Goal: Task Accomplishment & Management: Manage account settings

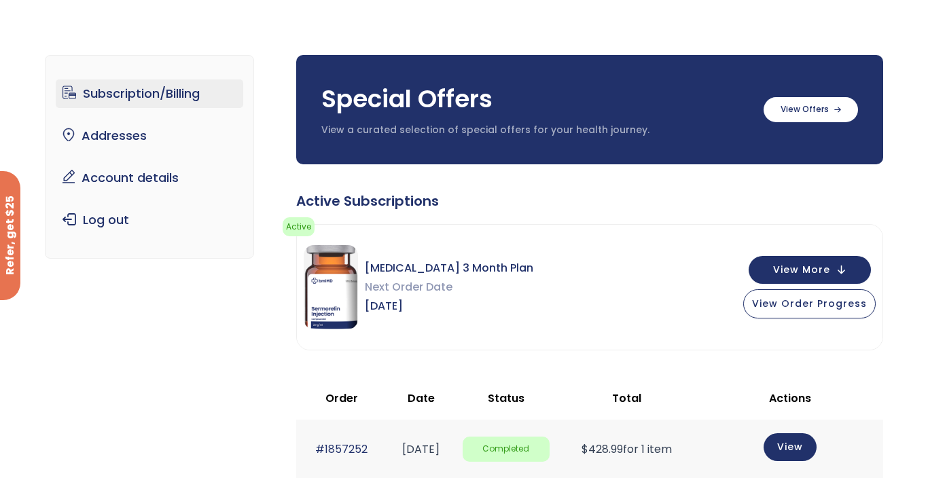
scroll to position [52, 0]
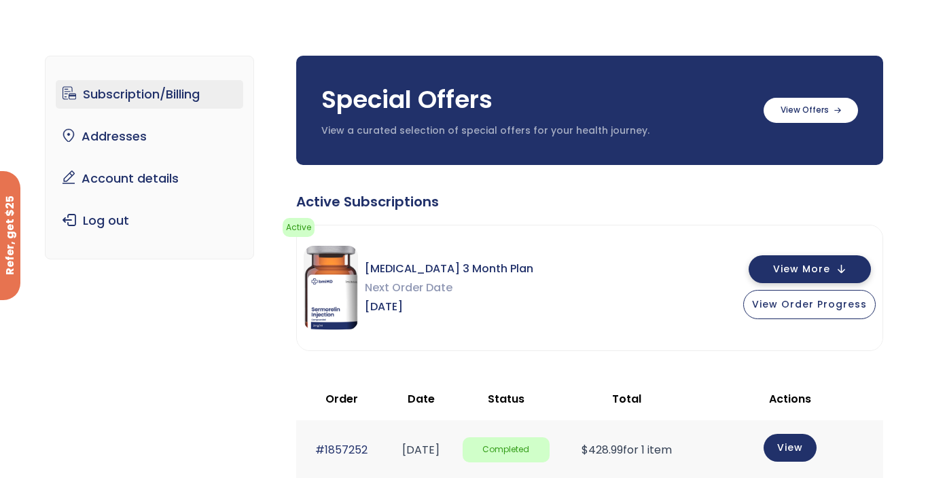
click at [829, 265] on span "View More" at bounding box center [801, 269] width 57 height 9
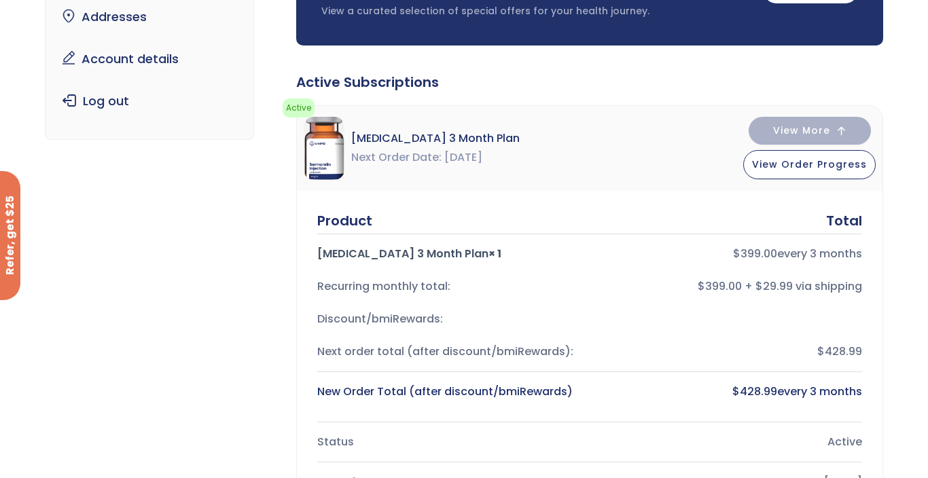
scroll to position [168, 0]
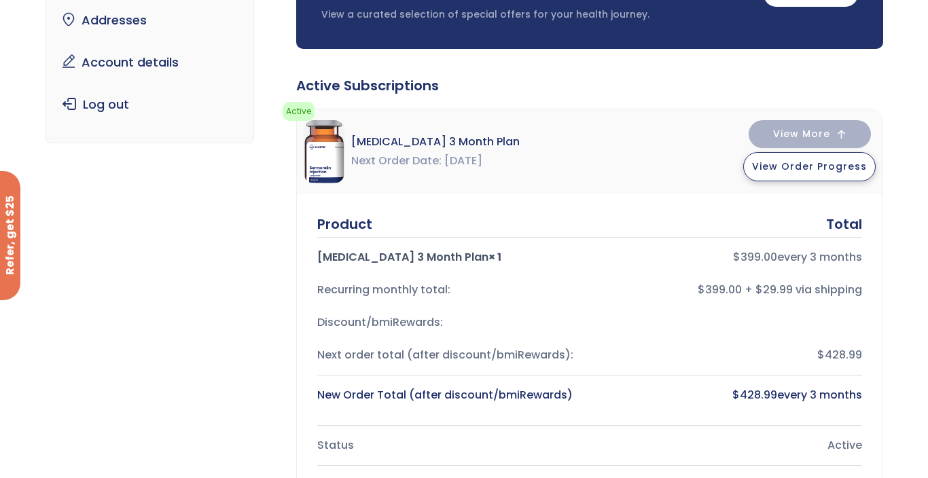
click at [810, 162] on span "View Order Progress" at bounding box center [809, 167] width 115 height 14
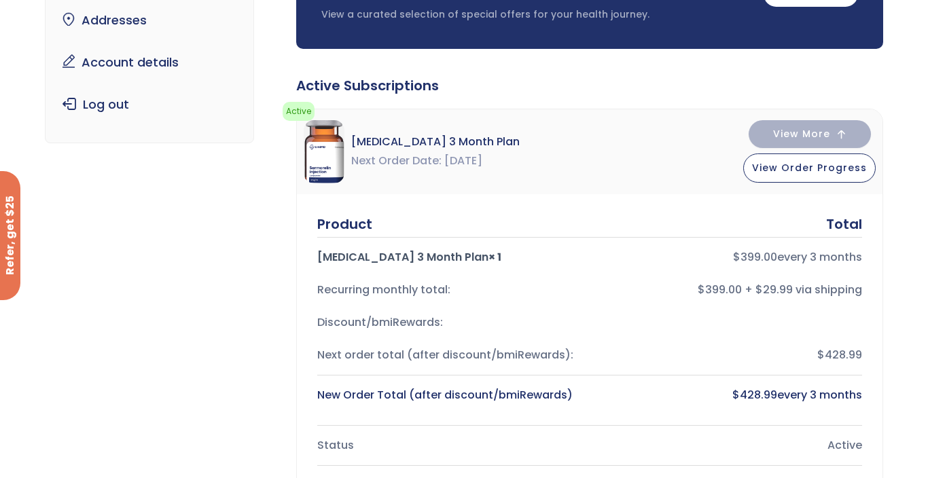
scroll to position [0, 0]
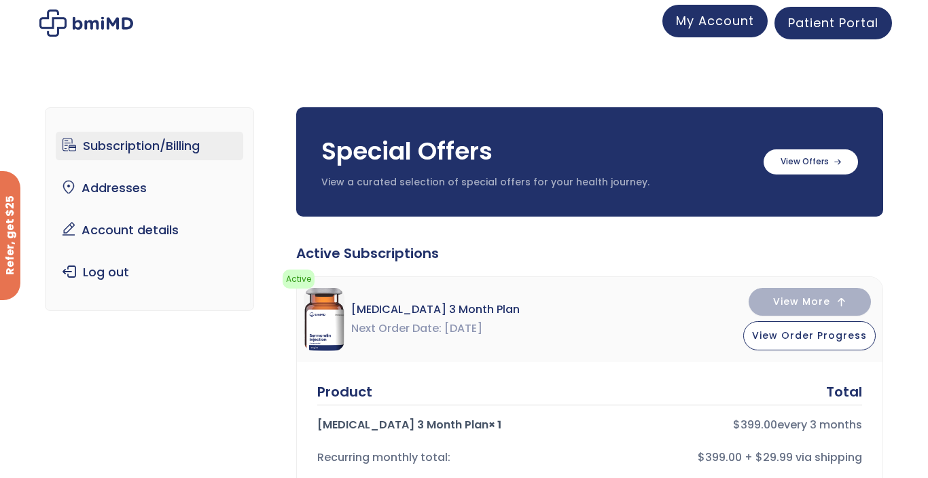
click at [744, 22] on span "My Account" at bounding box center [715, 20] width 78 height 17
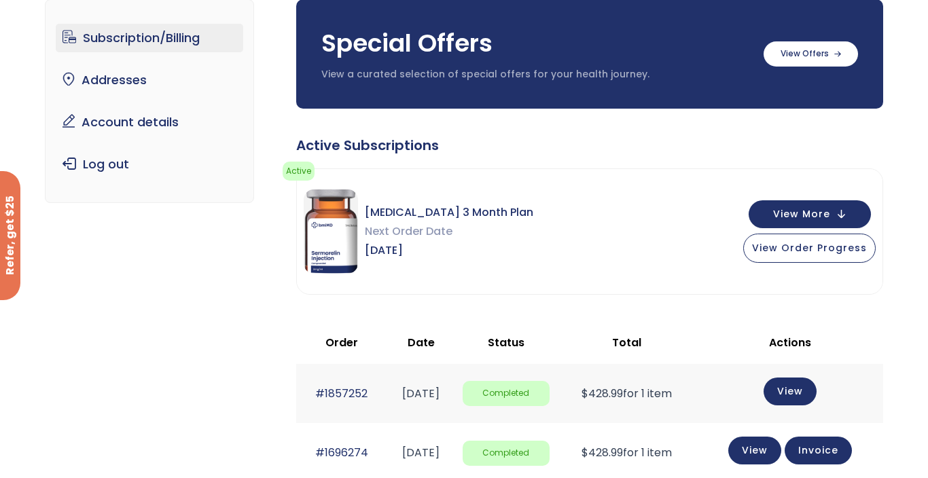
scroll to position [82, 0]
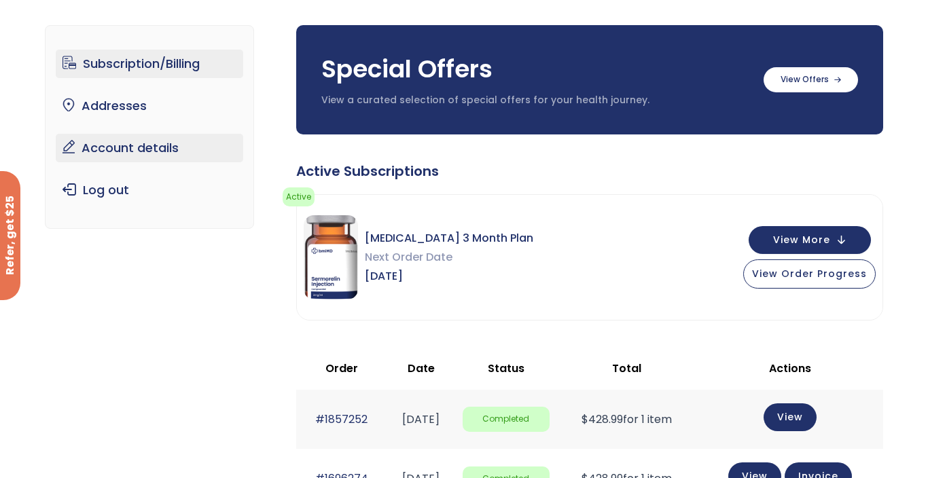
click at [134, 142] on link "Account details" at bounding box center [150, 148] width 188 height 29
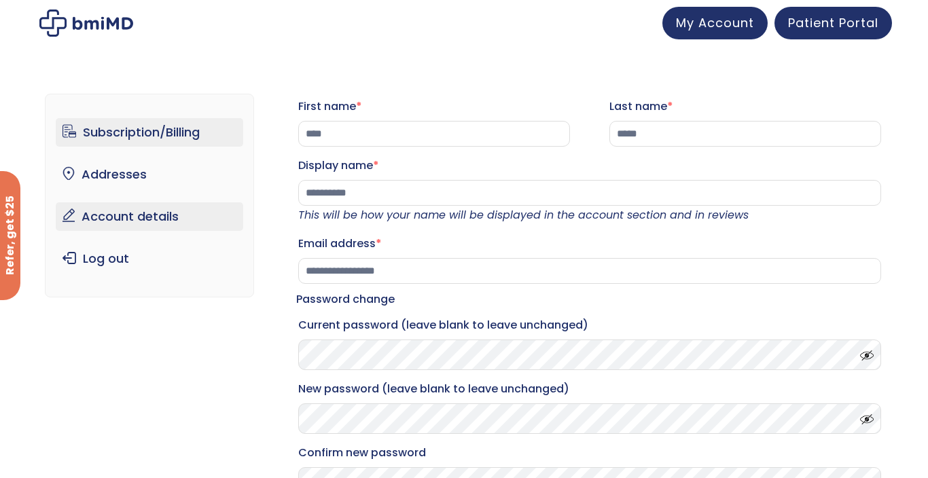
click at [138, 128] on link "Subscription/Billing" at bounding box center [150, 132] width 188 height 29
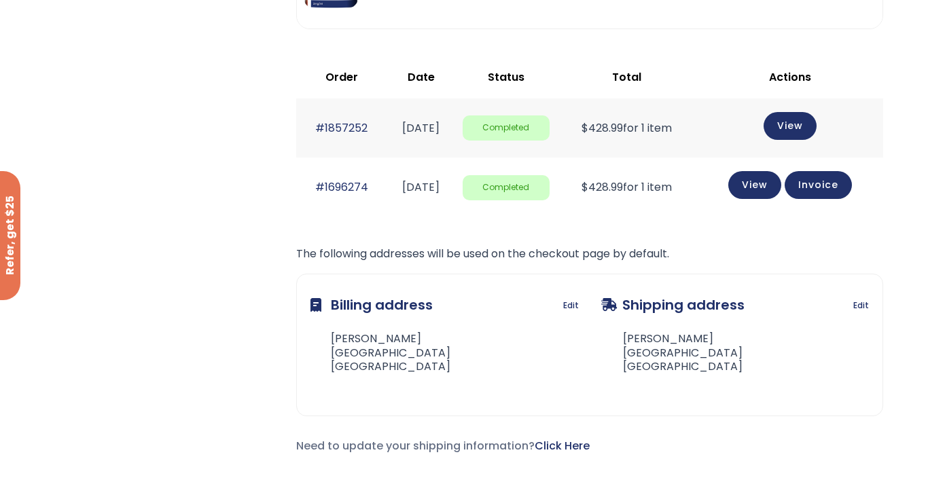
scroll to position [367, 0]
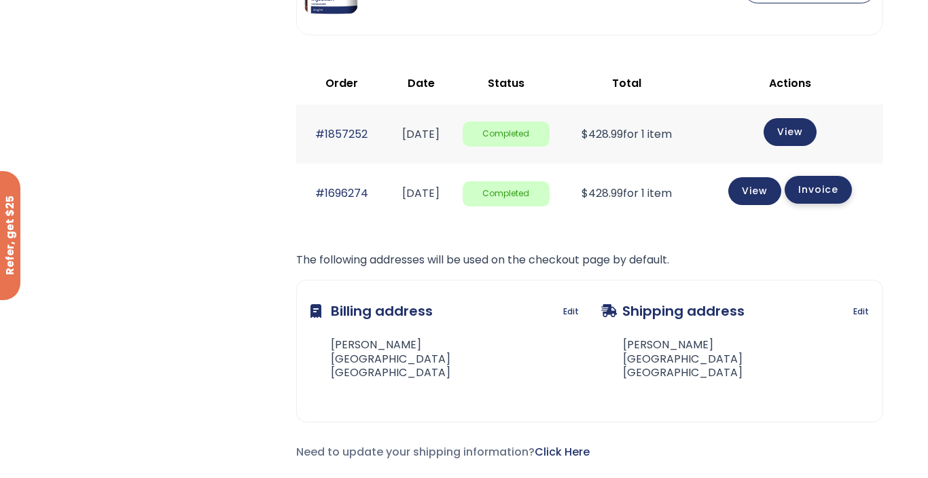
click at [820, 191] on link "Invoice" at bounding box center [817, 190] width 67 height 28
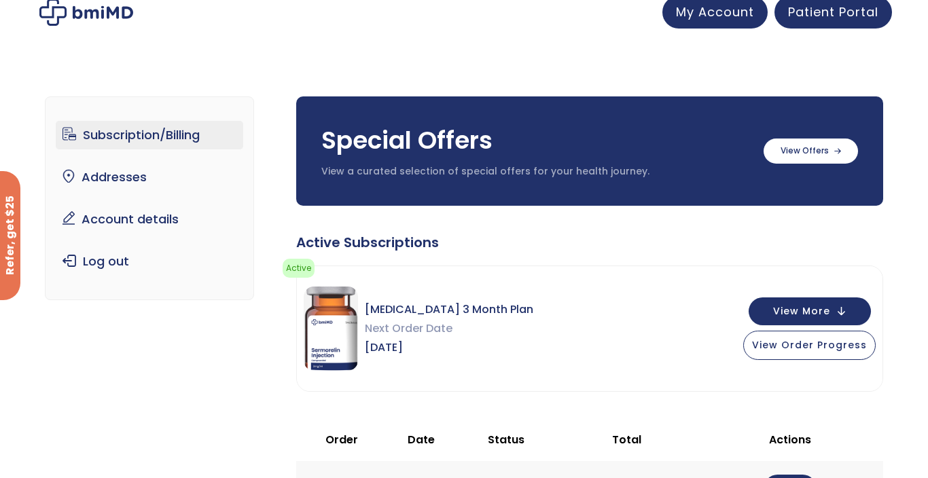
scroll to position [0, 0]
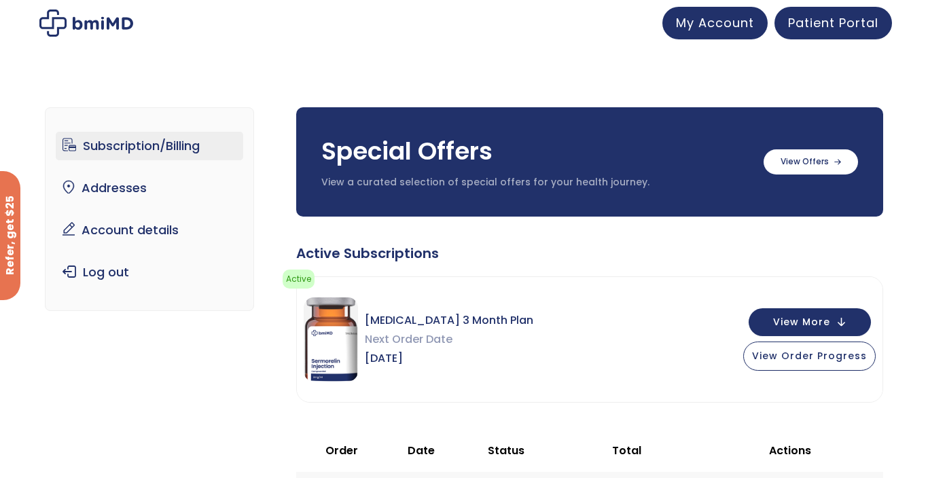
click at [785, 78] on div "Subscription/Billing bmiRewards Addresses Account details Submit a Review Log o…" at bounding box center [464, 482] width 928 height 844
click at [828, 25] on span "Patient Portal" at bounding box center [833, 20] width 90 height 17
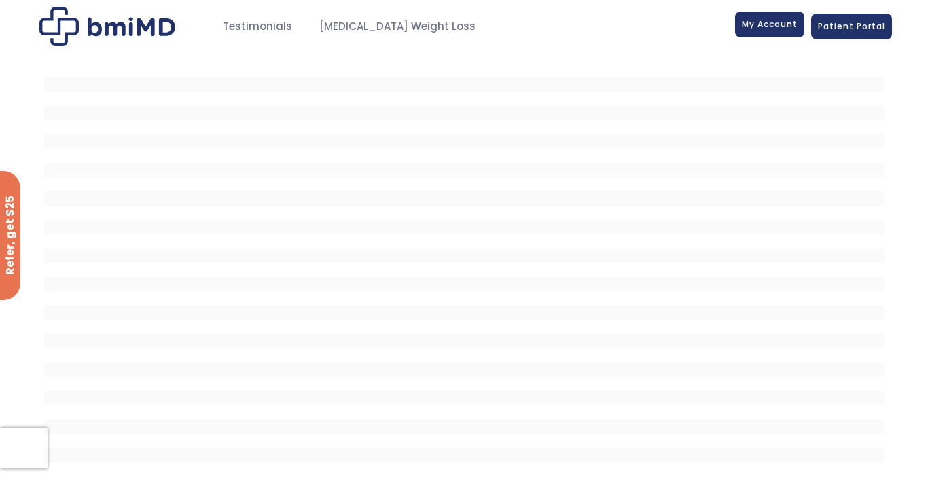
click at [752, 22] on span "My Account" at bounding box center [769, 24] width 56 height 12
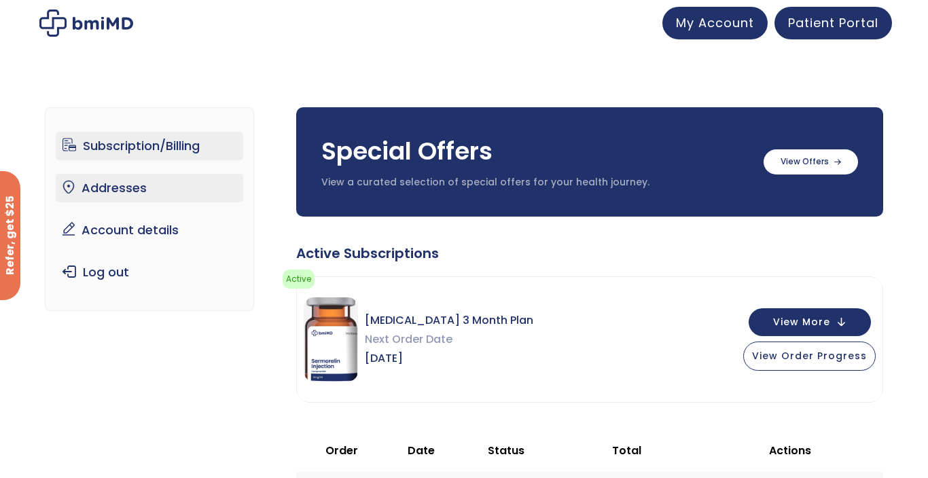
click at [136, 184] on link "Addresses" at bounding box center [150, 188] width 188 height 29
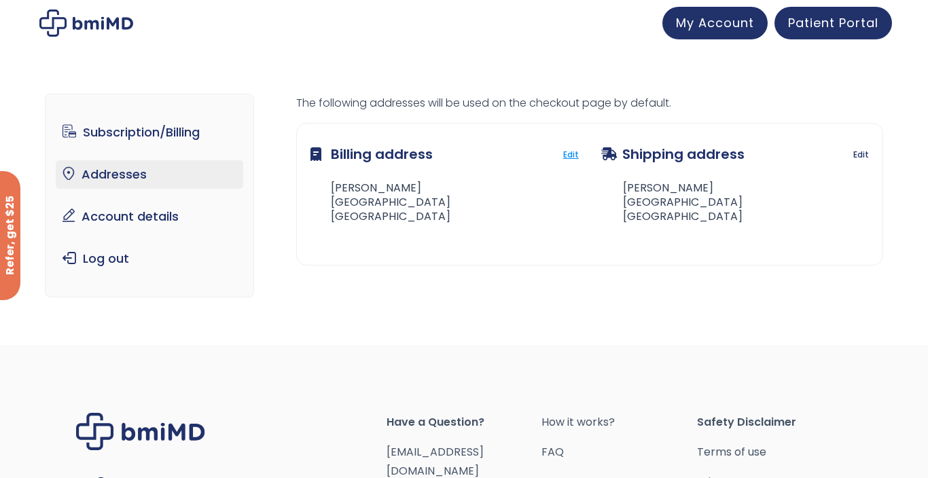
click at [571, 156] on link "Edit" at bounding box center [571, 154] width 16 height 19
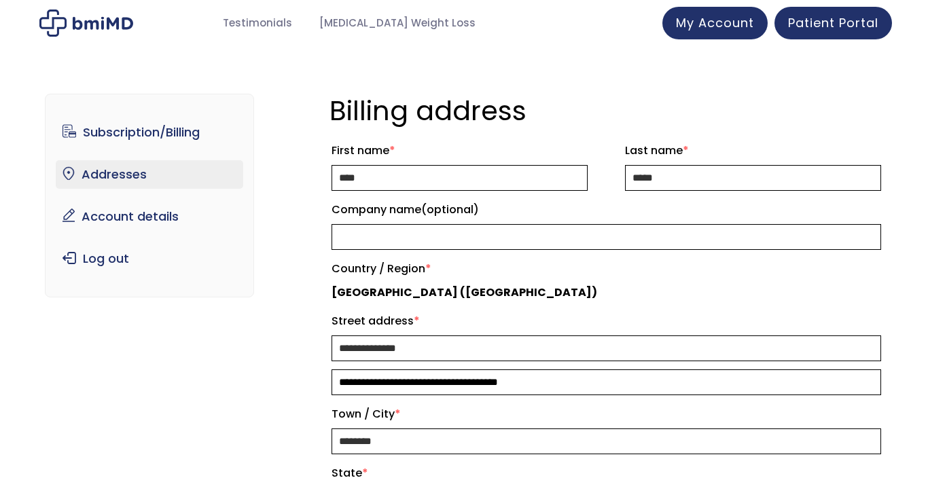
select select "**"
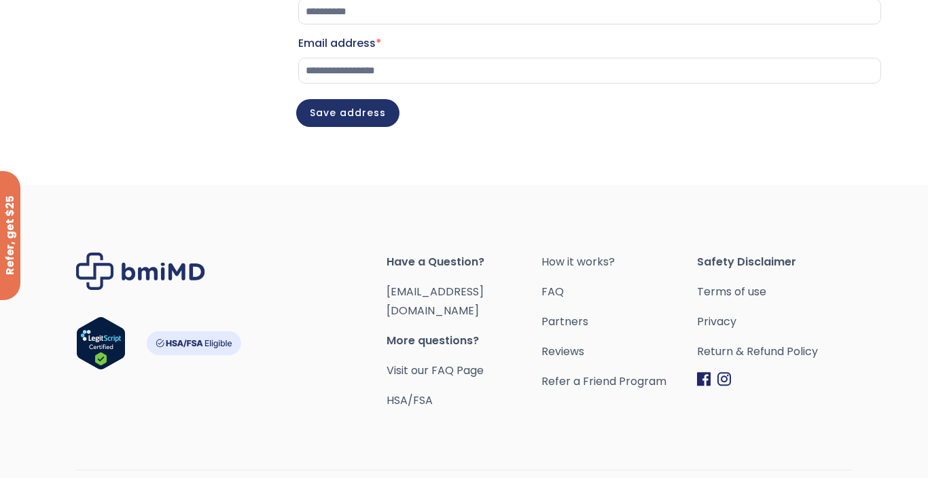
scroll to position [615, 0]
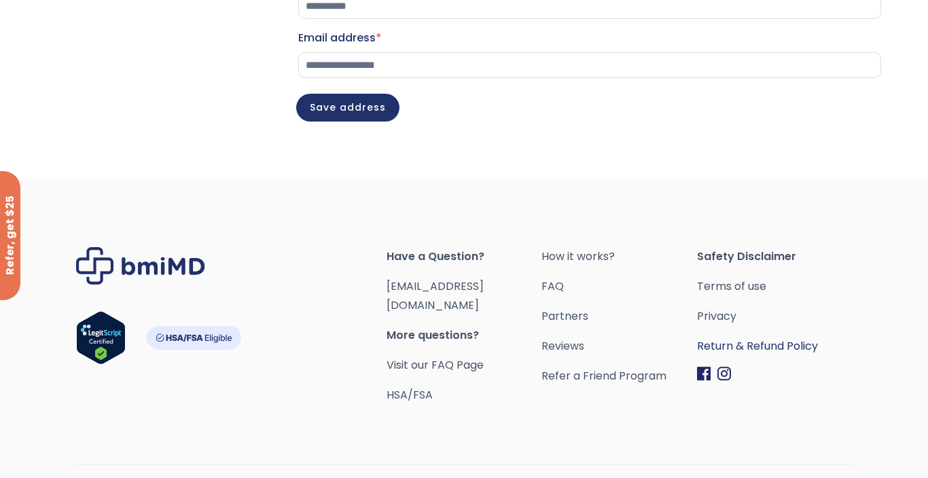
click at [749, 356] on link "Return & Refund Policy" at bounding box center [774, 346] width 155 height 19
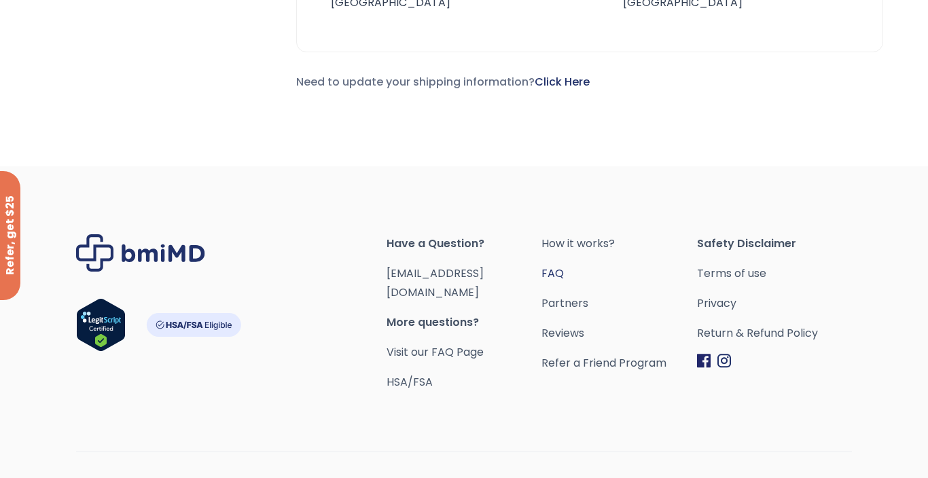
scroll to position [750, 0]
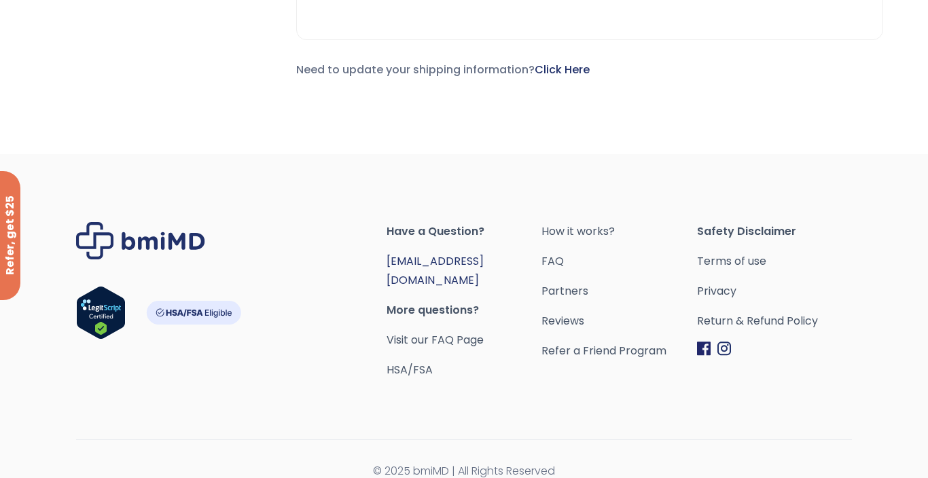
click at [439, 258] on link "[EMAIL_ADDRESS][DOMAIN_NAME]" at bounding box center [434, 270] width 97 height 35
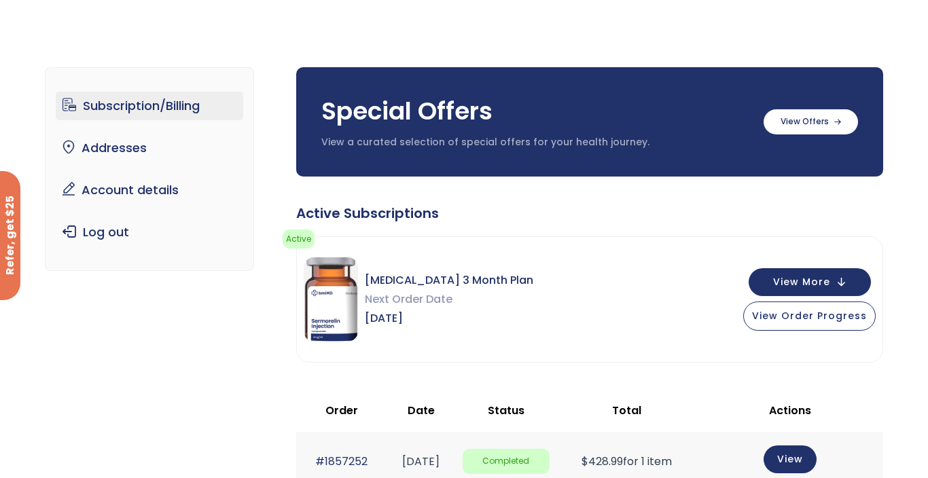
scroll to position [39, 0]
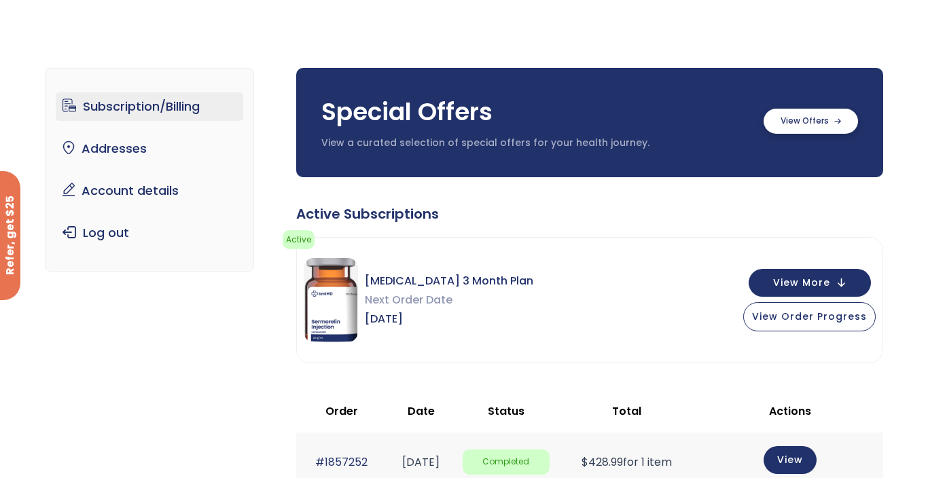
click at [811, 116] on label at bounding box center [810, 121] width 94 height 25
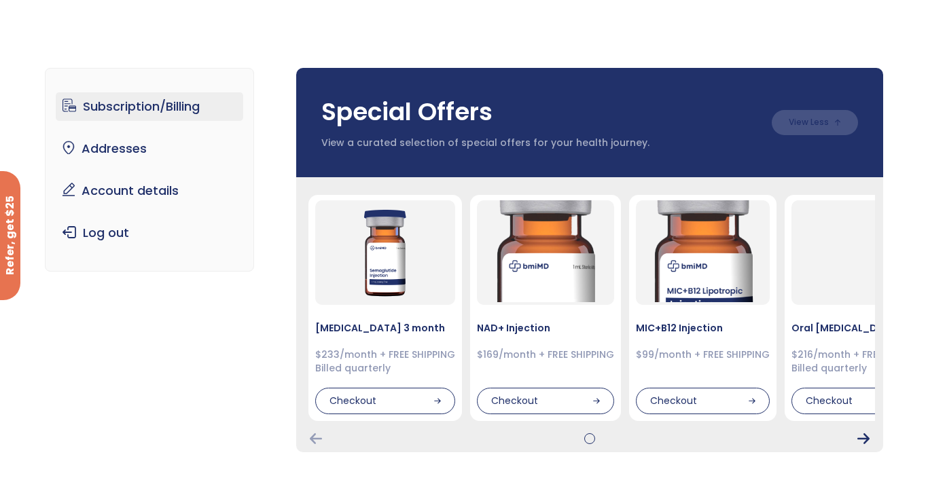
click at [866, 438] on icon "Next Card" at bounding box center [863, 438] width 12 height 11
click at [394, 242] on img at bounding box center [385, 250] width 102 height 102
click at [356, 356] on div "$233/month + FREE SHIPPING Billed quarterly" at bounding box center [385, 360] width 140 height 26
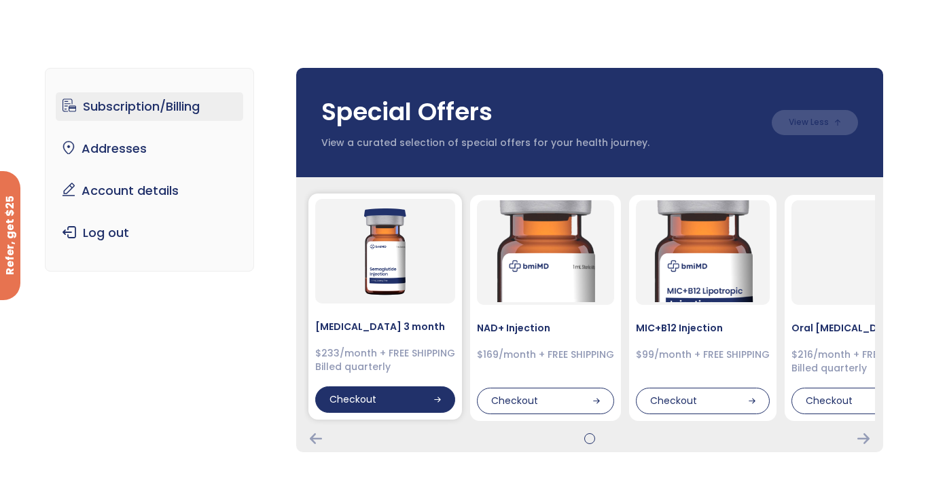
click at [434, 399] on icon at bounding box center [437, 399] width 6 height 5
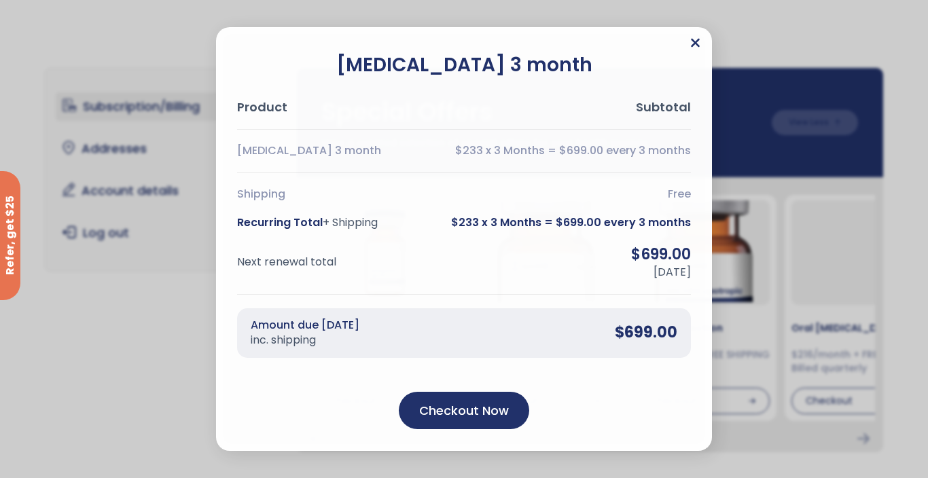
click at [696, 42] on icon "Close" at bounding box center [695, 43] width 9 height 9
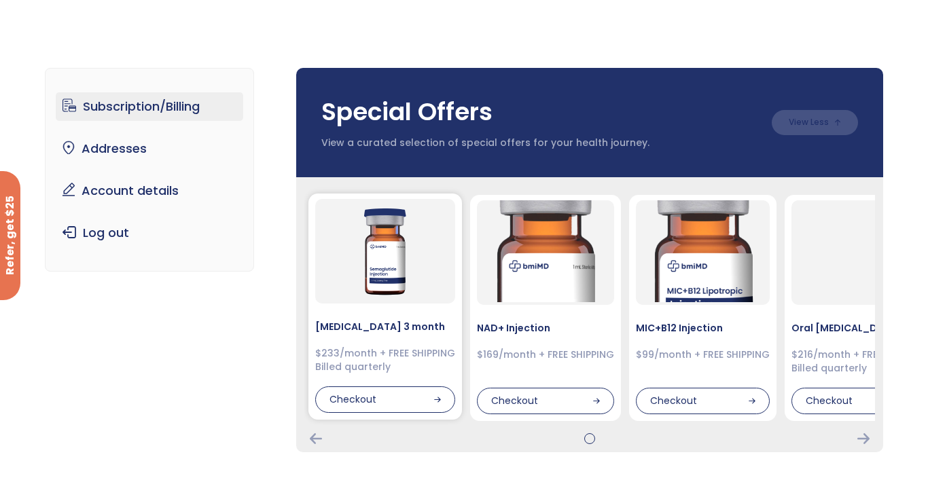
click at [330, 331] on h4 "[MEDICAL_DATA] 3 month" at bounding box center [385, 327] width 140 height 14
click at [765, 124] on div "Special Offers View a curated selection of special offers for your health journ…" at bounding box center [589, 122] width 587 height 109
click at [122, 107] on link "Subscription/Billing" at bounding box center [150, 106] width 188 height 29
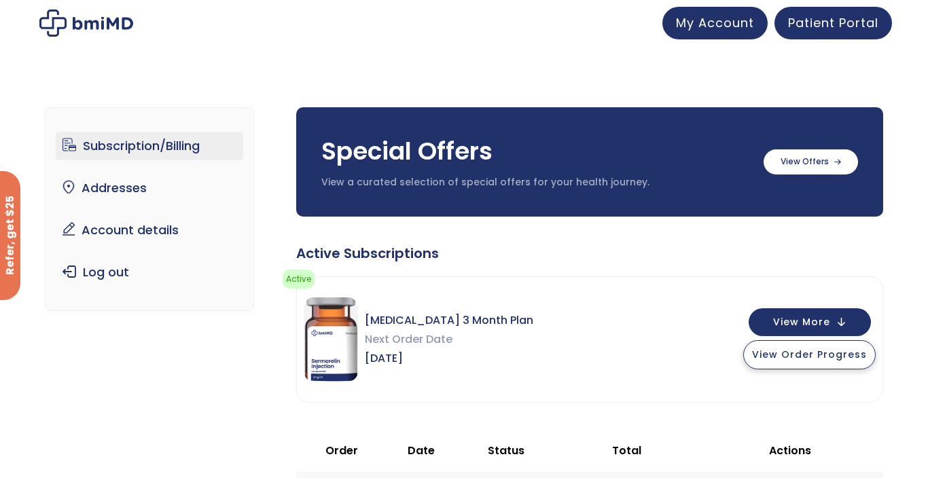
click at [813, 349] on span "View Order Progress" at bounding box center [809, 355] width 115 height 14
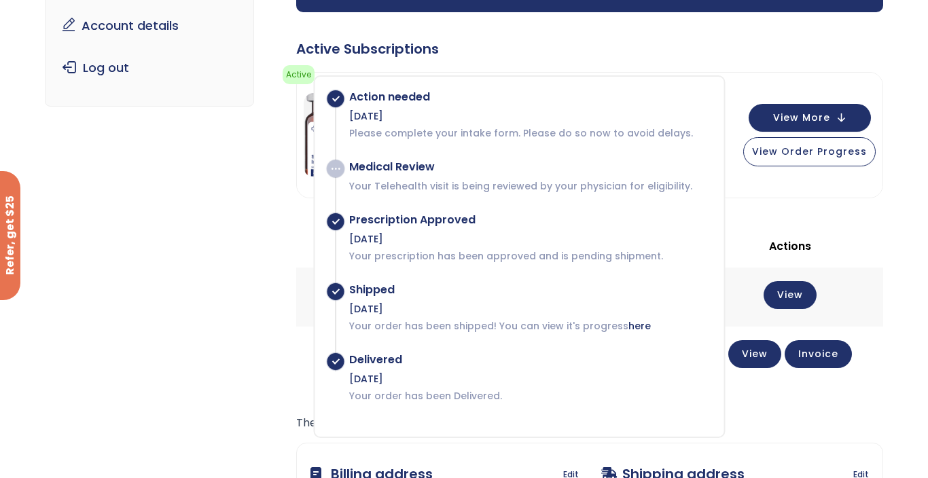
scroll to position [210, 0]
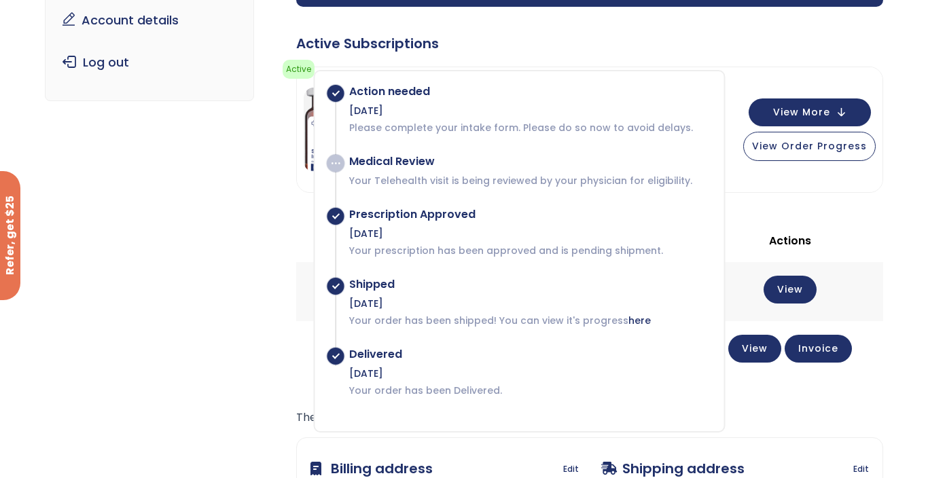
click at [896, 297] on div "Subscription/Billing bmiRewards Addresses Account details Submit a Review Log o…" at bounding box center [464, 268] width 928 height 796
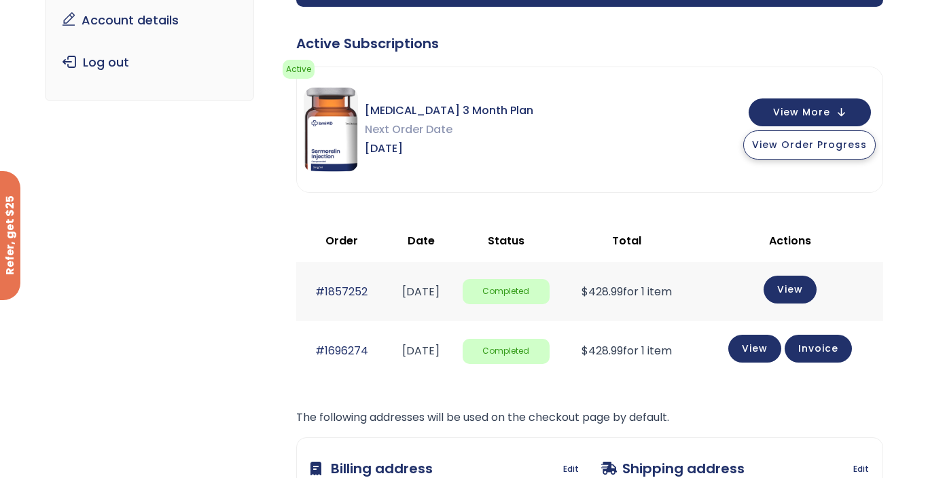
click at [814, 135] on button "View Order Progress" at bounding box center [809, 144] width 132 height 29
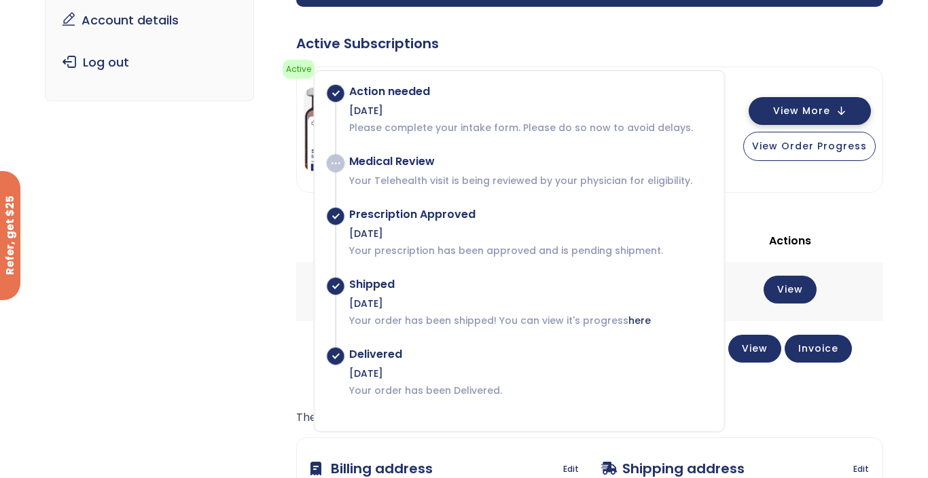
click at [805, 111] on span "View More" at bounding box center [801, 111] width 57 height 9
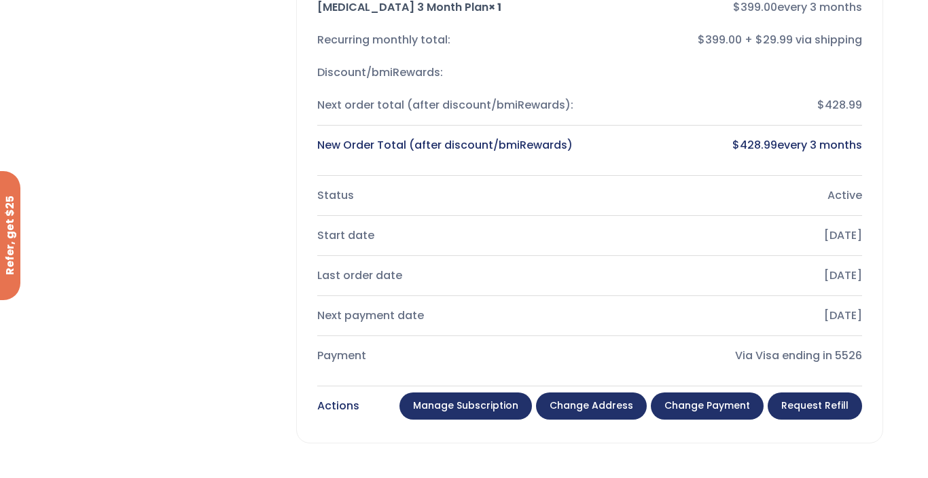
scroll to position [418, 0]
click at [505, 405] on link "Manage Subscription" at bounding box center [465, 405] width 132 height 27
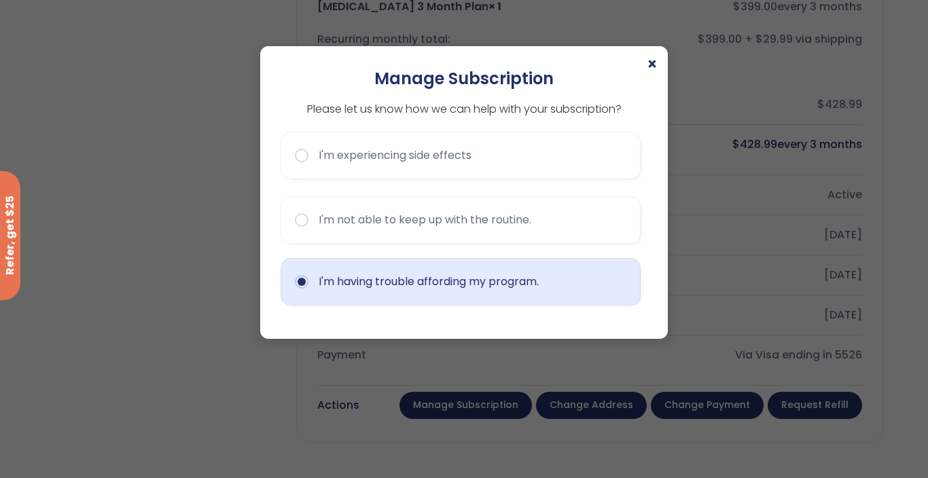
click at [305, 283] on button "I'm having trouble affording my program." at bounding box center [460, 282] width 360 height 48
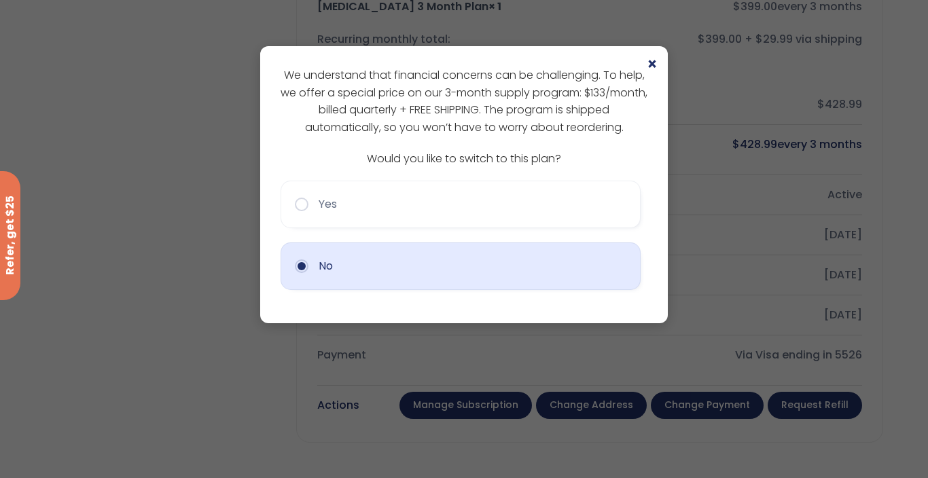
click at [304, 274] on button "No" at bounding box center [460, 266] width 360 height 48
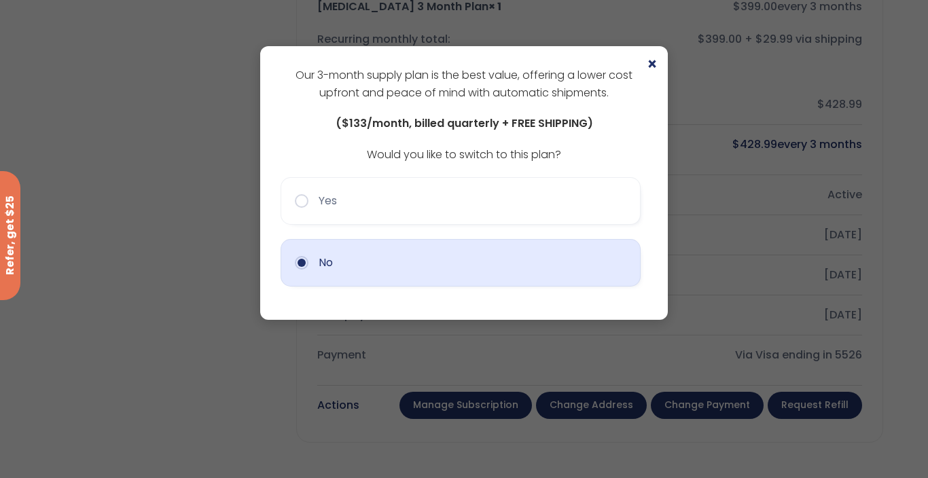
click at [527, 249] on button "No" at bounding box center [460, 263] width 360 height 48
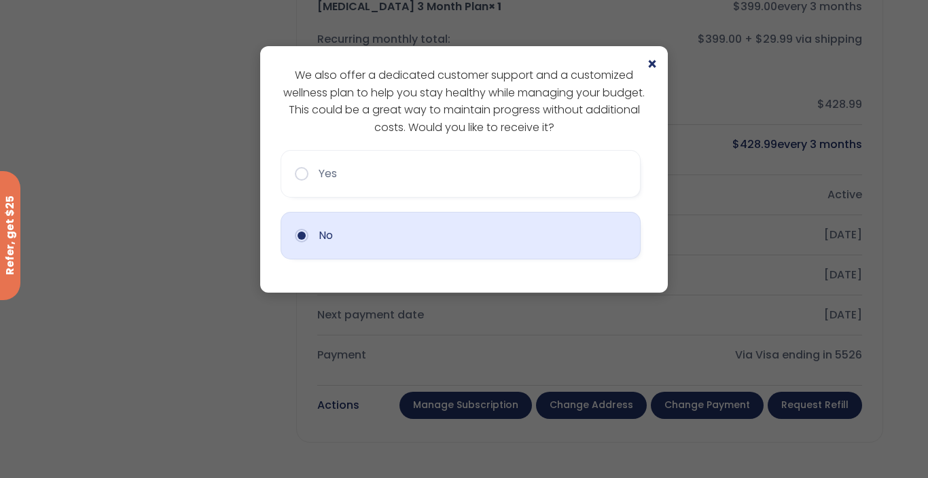
click at [339, 228] on button "No" at bounding box center [460, 236] width 360 height 48
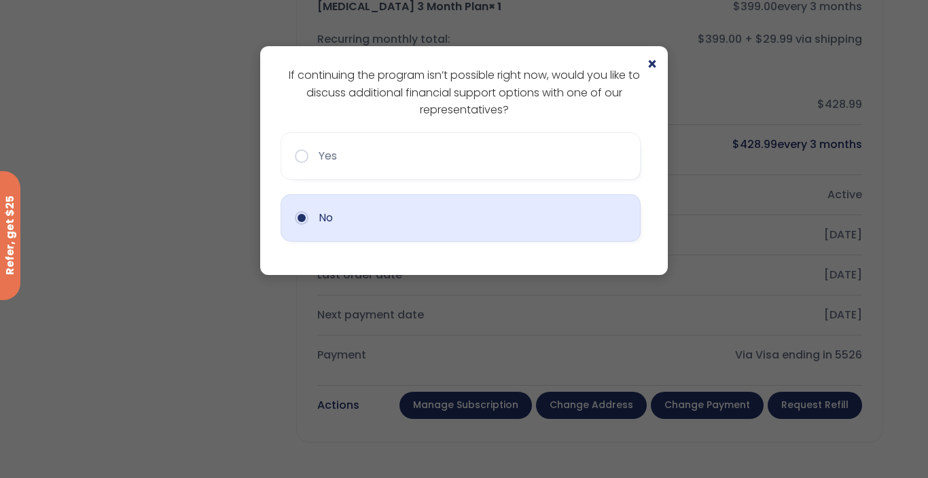
click at [335, 221] on button "No" at bounding box center [460, 218] width 360 height 48
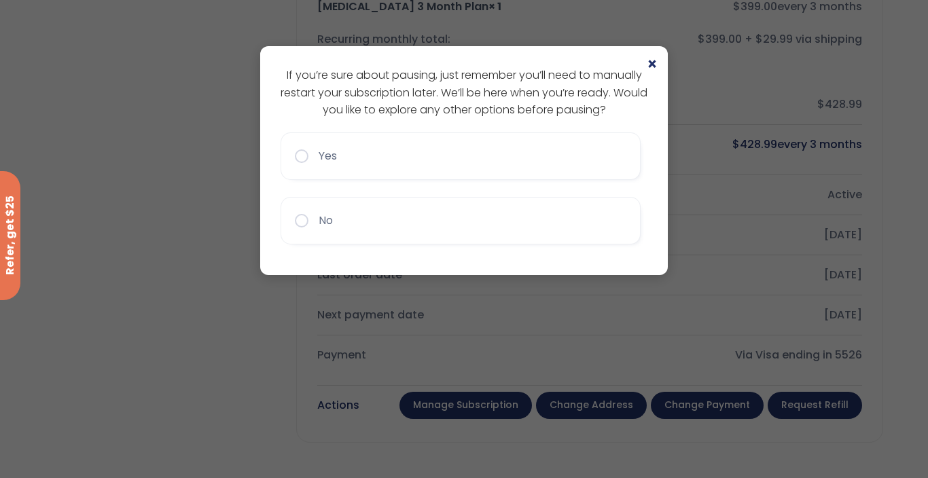
click at [335, 221] on button "No" at bounding box center [460, 221] width 360 height 48
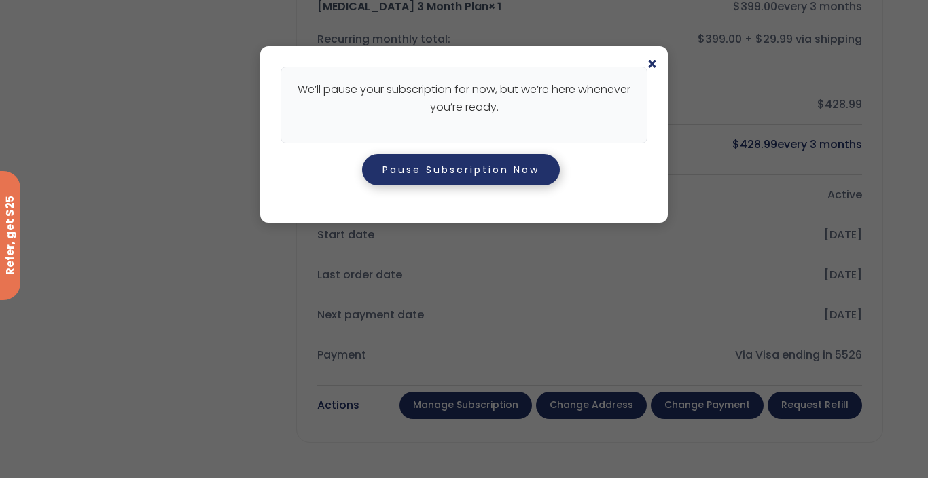
click at [438, 168] on button "Pause Subscription Now" at bounding box center [461, 169] width 198 height 31
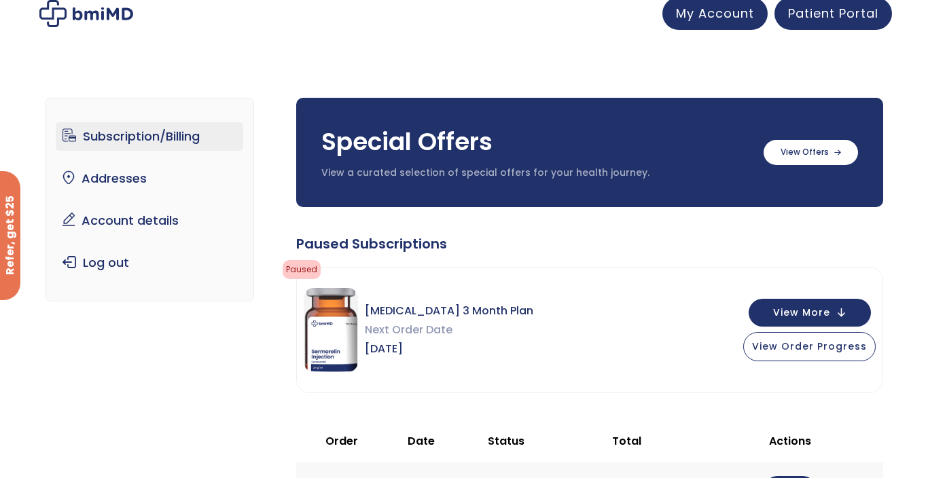
scroll to position [37, 0]
